Goal: Transaction & Acquisition: Download file/media

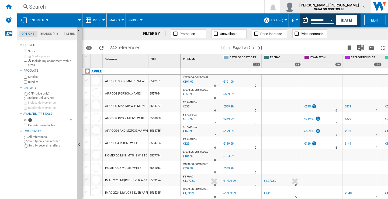
click at [365, 7] on md-icon "button" at bounding box center [364, 7] width 4 height 4
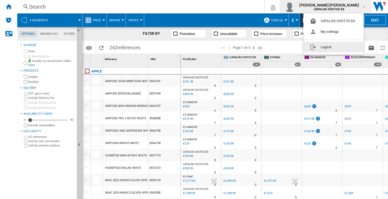
click at [326, 47] on button "Logout" at bounding box center [334, 47] width 60 height 11
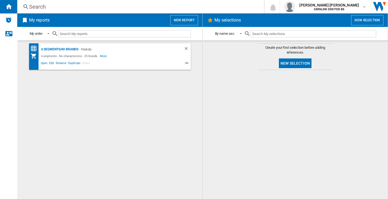
click at [184, 21] on button "New report" at bounding box center [184, 20] width 28 height 10
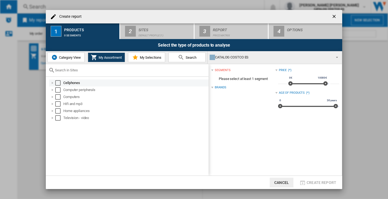
click at [58, 84] on div "Select" at bounding box center [57, 82] width 5 height 5
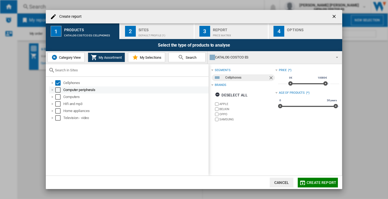
click at [58, 90] on div "Select" at bounding box center [57, 89] width 5 height 5
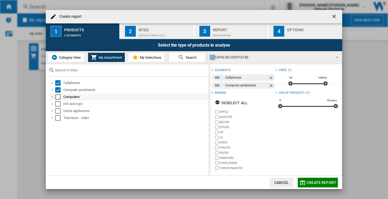
click at [58, 97] on div "Select" at bounding box center [57, 96] width 5 height 5
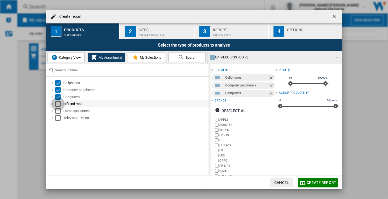
click at [58, 102] on div "Select" at bounding box center [57, 103] width 5 height 5
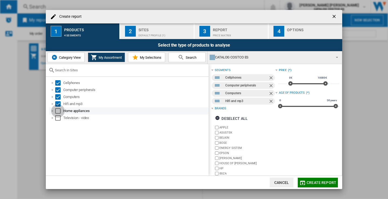
click at [58, 111] on div "Select" at bounding box center [57, 110] width 5 height 5
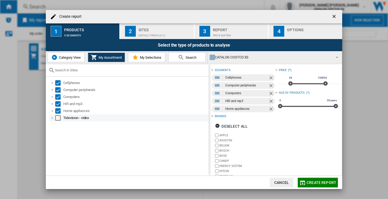
click at [58, 117] on div "Select" at bounding box center [57, 117] width 5 height 5
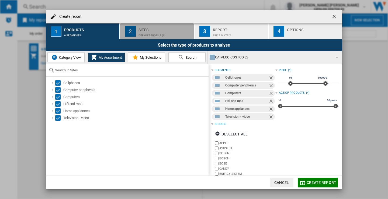
click at [157, 28] on div "Sites" at bounding box center [165, 29] width 53 height 6
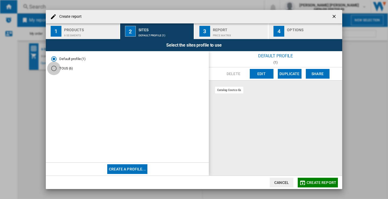
click at [54, 69] on div "TOUS (6)" at bounding box center [53, 68] width 5 height 5
click at [235, 31] on div "Report" at bounding box center [239, 29] width 53 height 6
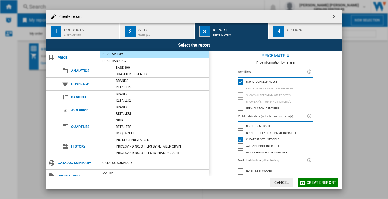
click at [295, 30] on div "Options" at bounding box center [313, 29] width 53 height 6
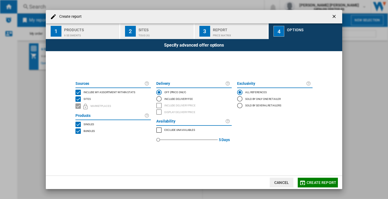
click at [318, 180] on button "Create report" at bounding box center [318, 183] width 40 height 10
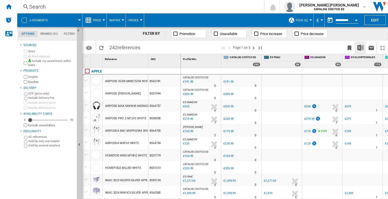
click at [359, 47] on img "Download in Excel" at bounding box center [360, 47] width 6 height 6
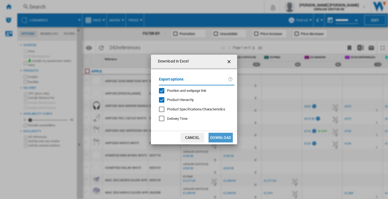
click at [220, 137] on button "Download" at bounding box center [221, 138] width 24 height 10
